Goal: Task Accomplishment & Management: Manage account settings

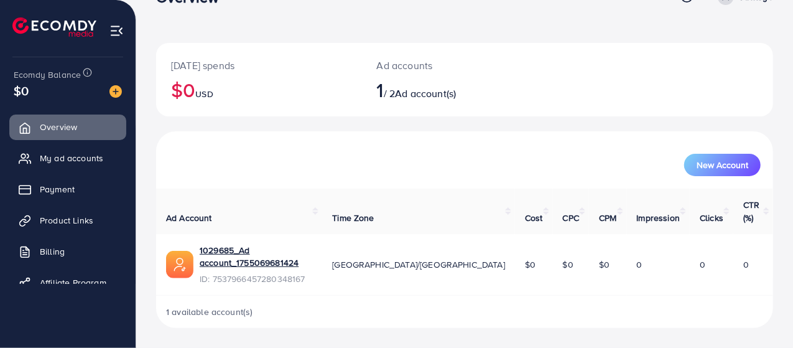
scroll to position [9, 0]
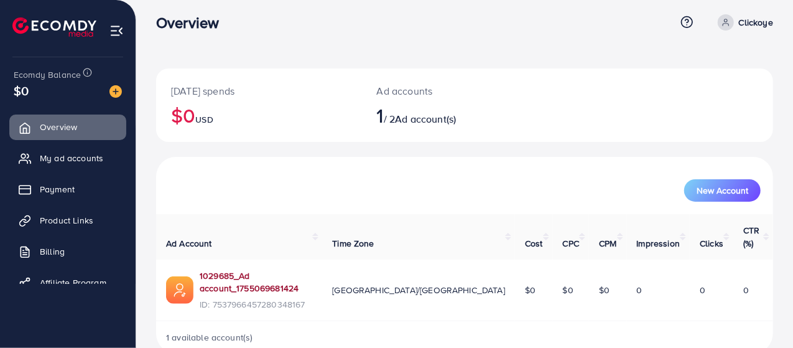
click at [284, 269] on link "1029685_Ad account_1755069681424" at bounding box center [256, 281] width 113 height 25
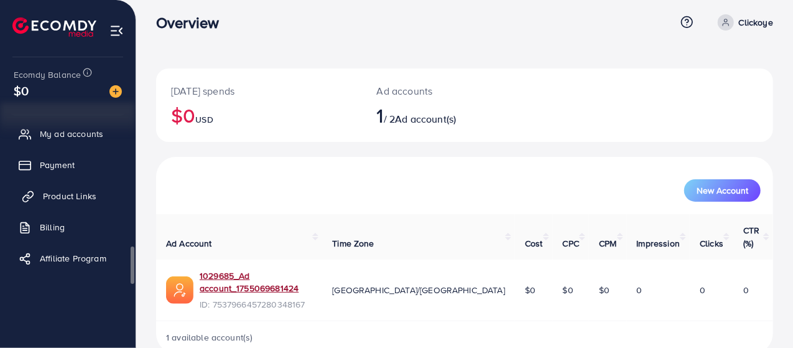
scroll to position [24, 0]
click at [751, 20] on p "Clickoye" at bounding box center [756, 22] width 34 height 15
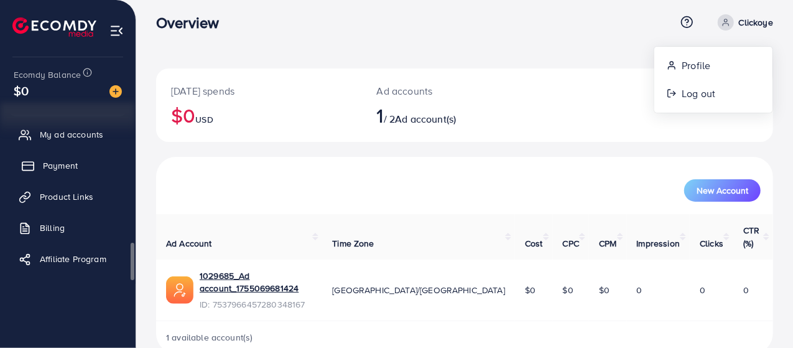
click at [52, 175] on link "Payment" at bounding box center [67, 165] width 117 height 25
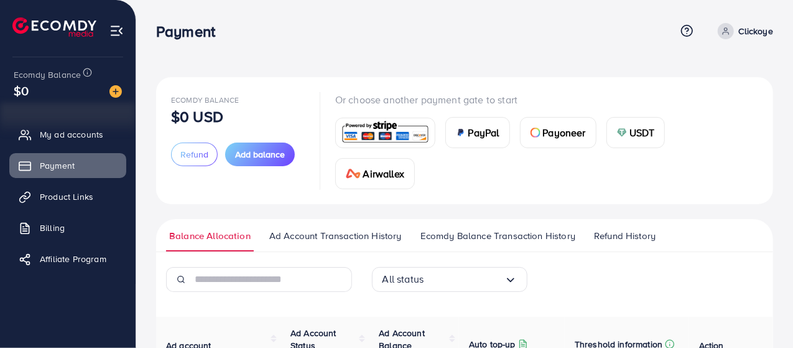
scroll to position [152, 0]
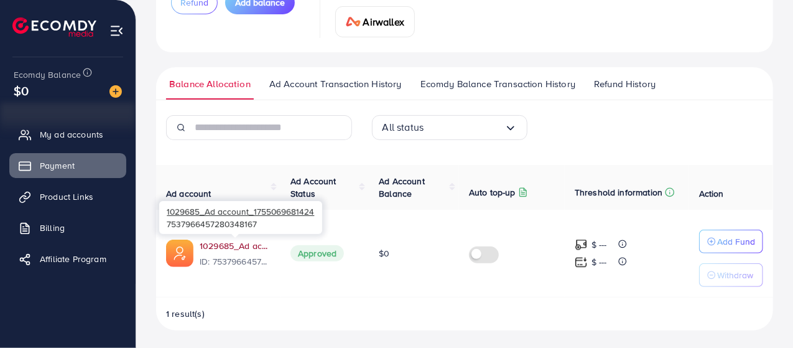
click at [243, 244] on link "1029685_Ad account_1755069681424" at bounding box center [235, 245] width 71 height 12
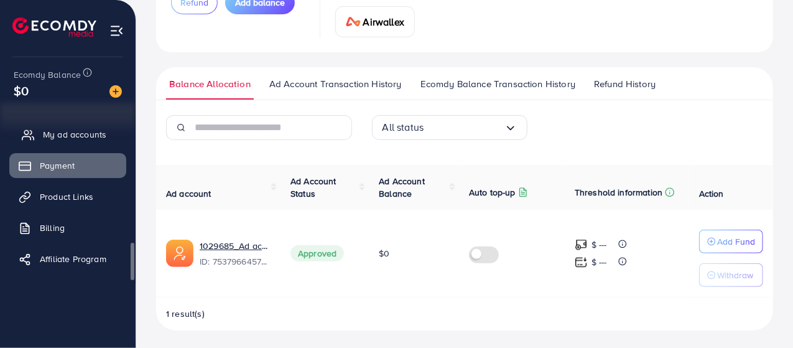
click at [77, 134] on span "My ad accounts" at bounding box center [74, 134] width 63 height 12
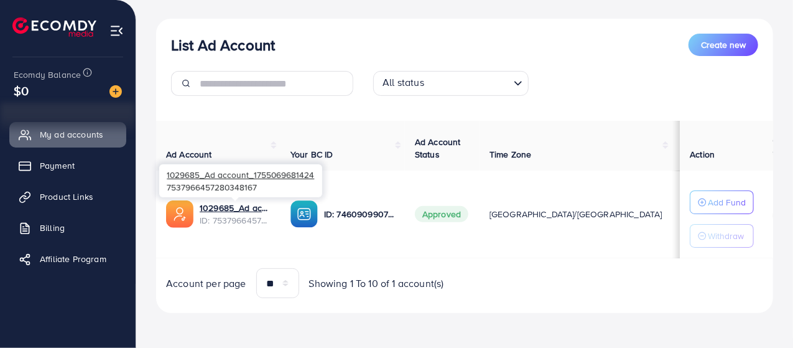
click at [236, 214] on span "ID: 7537966457280348167" at bounding box center [235, 220] width 71 height 12
click at [246, 203] on link "1029685_Ad account_1755069681424" at bounding box center [235, 207] width 71 height 12
